Goal: Task Accomplishment & Management: Manage account settings

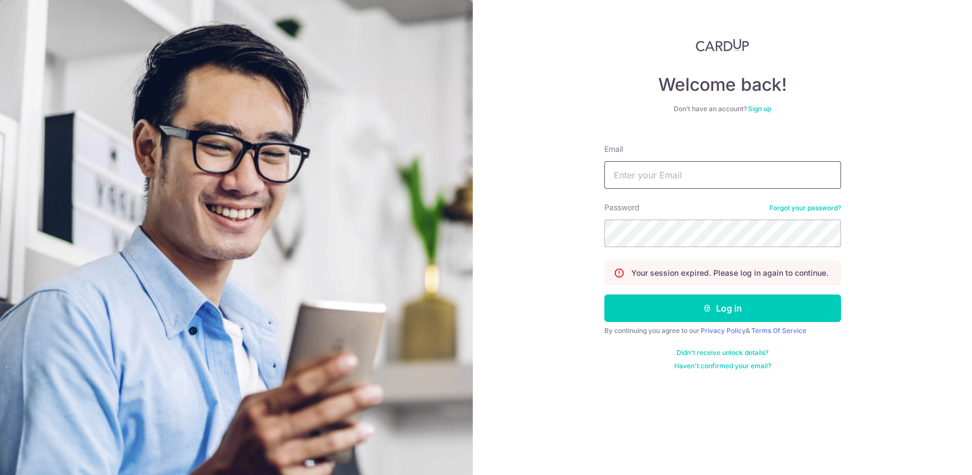
click at [629, 174] on input "Email" at bounding box center [722, 175] width 237 height 28
type input "putta122@yahoo.com"
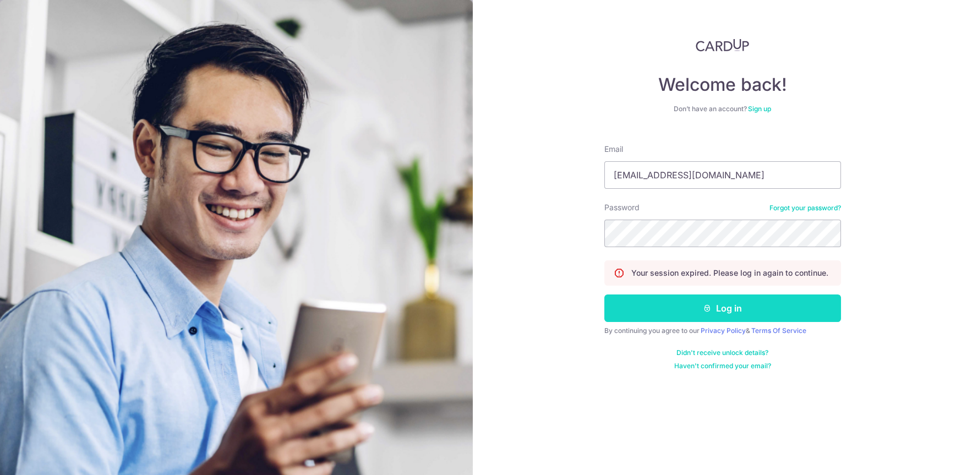
click at [663, 312] on button "Log in" at bounding box center [722, 308] width 237 height 28
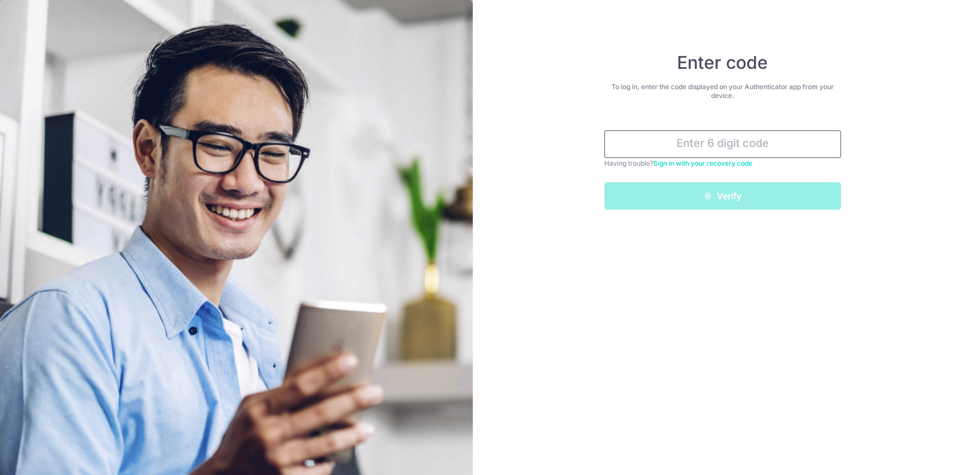
click at [759, 152] on input "text" at bounding box center [722, 144] width 237 height 28
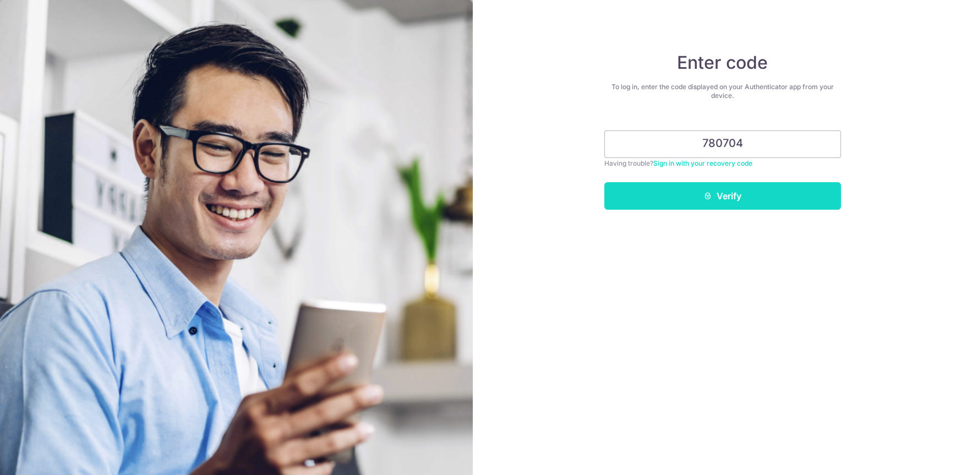
type input "780704"
click at [668, 188] on button "Verify" at bounding box center [722, 196] width 237 height 28
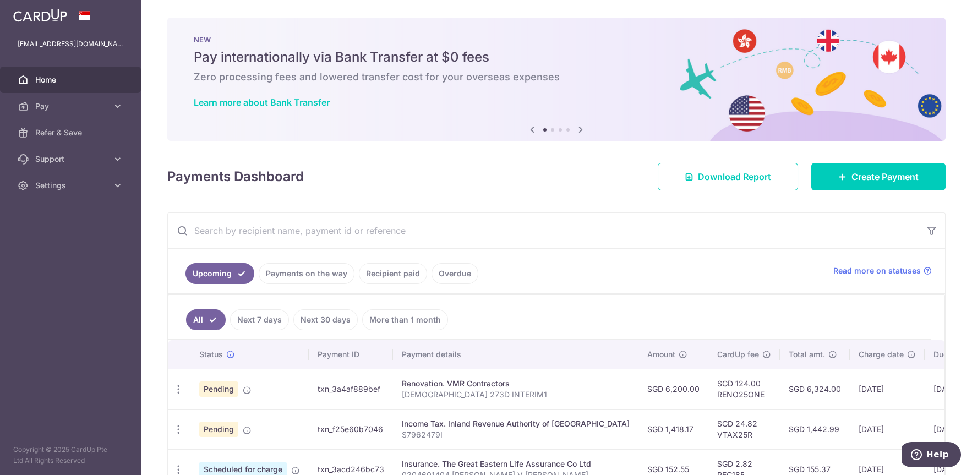
scroll to position [117, 0]
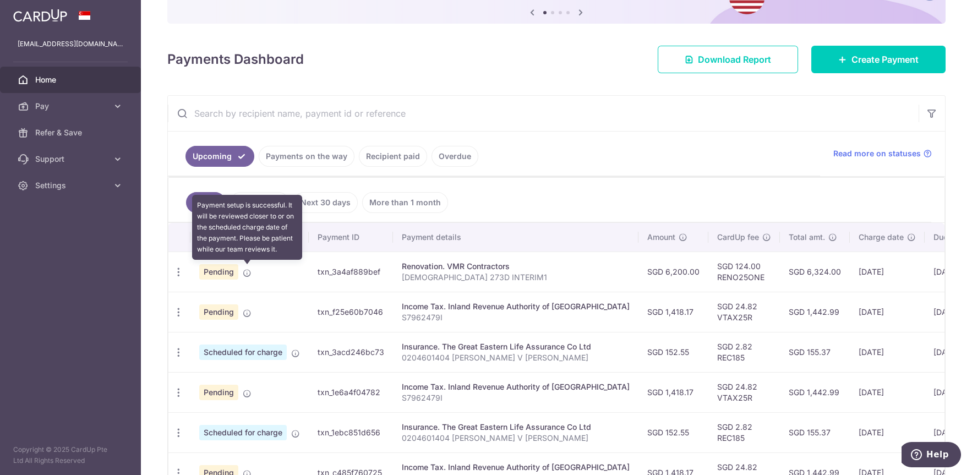
click at [246, 274] on icon at bounding box center [247, 272] width 9 height 9
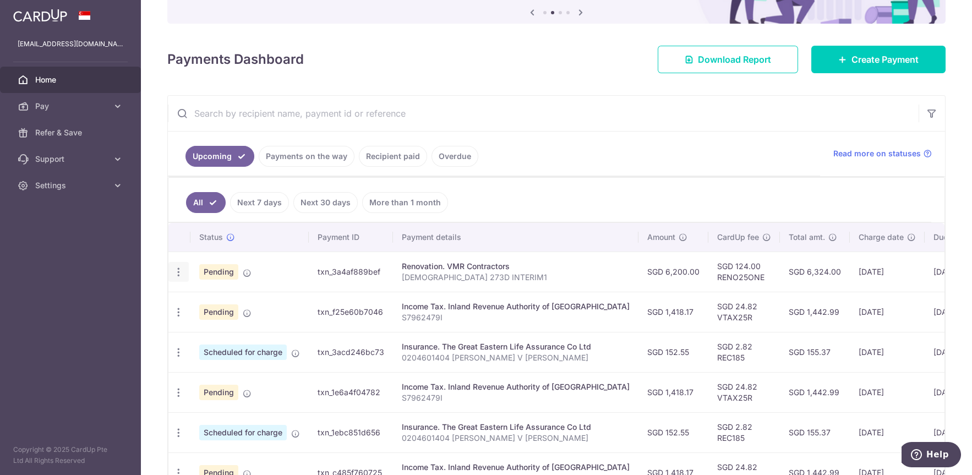
click at [179, 271] on icon "button" at bounding box center [179, 272] width 12 height 12
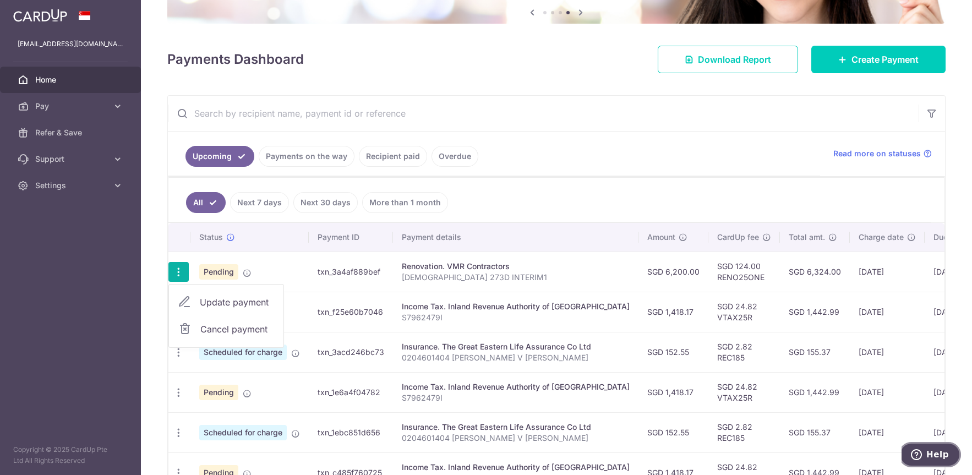
click at [915, 460] on button "Help" at bounding box center [929, 454] width 62 height 25
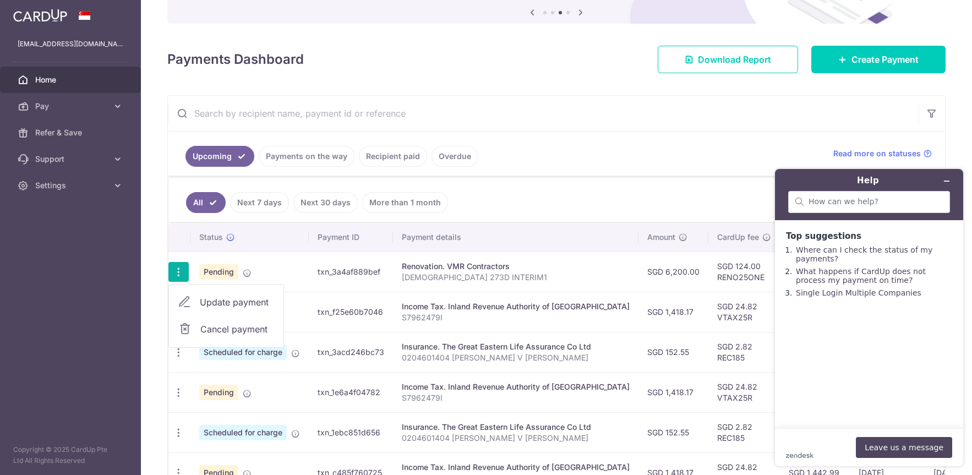
click at [513, 163] on ul "Upcoming Payments on the way Recipient paid Overdue" at bounding box center [494, 153] width 652 height 45
click at [949, 183] on icon "Minimize widget" at bounding box center [946, 181] width 8 height 8
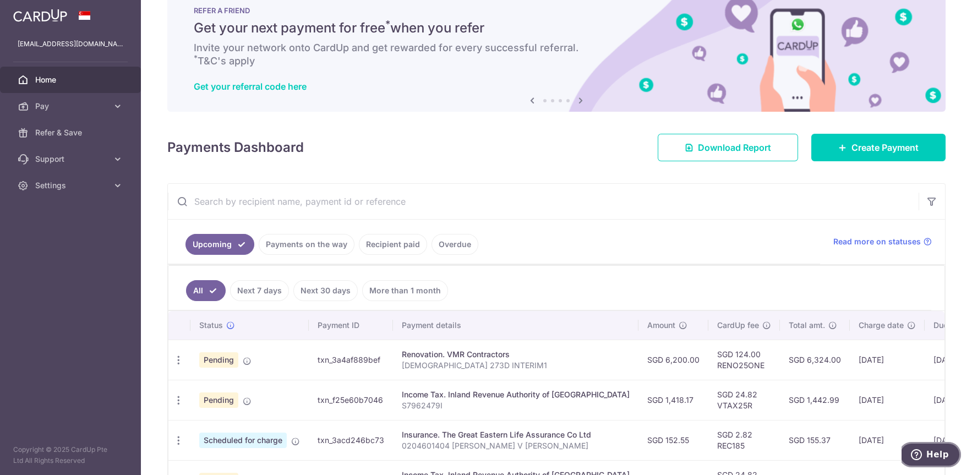
scroll to position [117, 0]
